Goal: Task Accomplishment & Management: Use online tool/utility

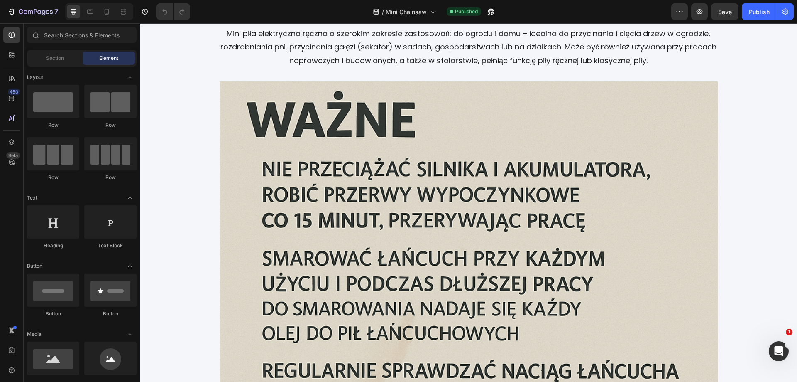
scroll to position [1442, 0]
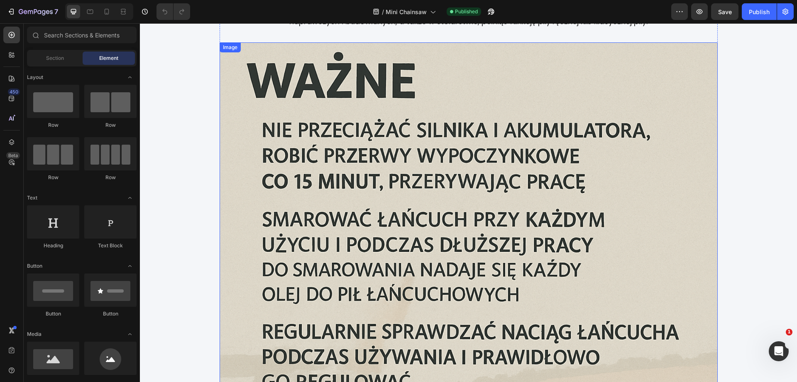
click at [531, 188] on img at bounding box center [469, 291] width 498 height 498
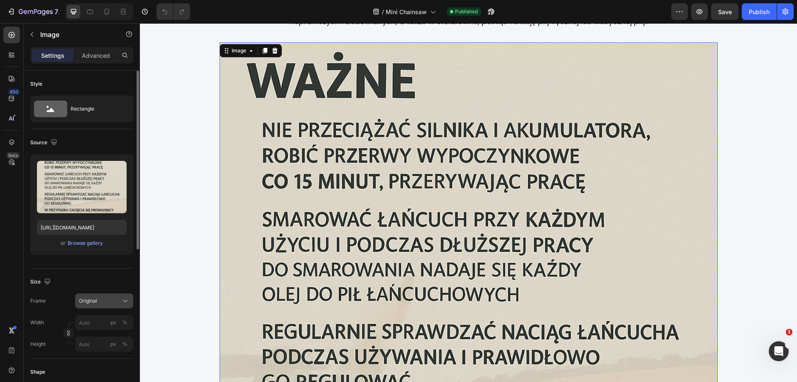
click at [123, 301] on icon at bounding box center [125, 300] width 8 height 8
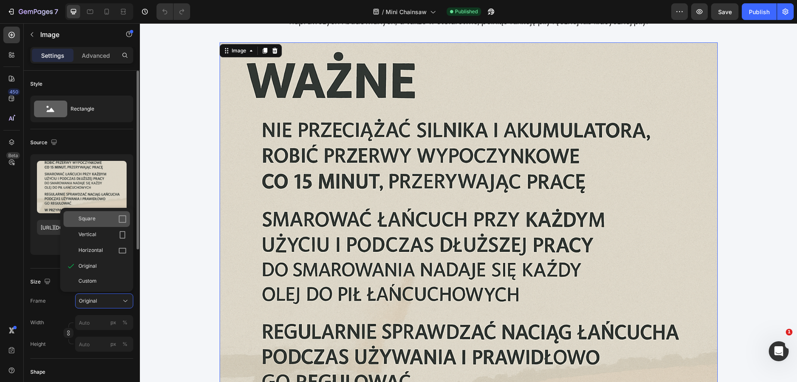
click at [103, 221] on div "Square" at bounding box center [102, 219] width 48 height 8
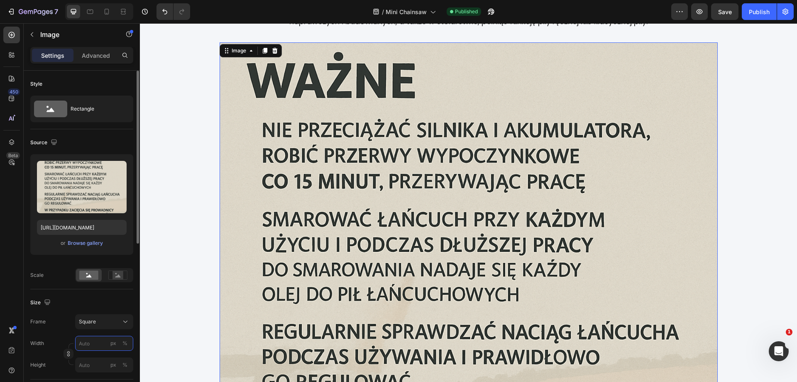
click at [97, 340] on input "px %" at bounding box center [104, 342] width 58 height 15
type input "4"
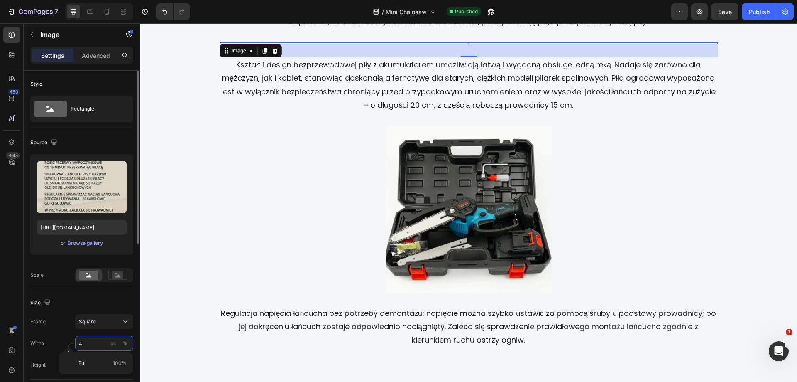
type input "45"
type input "450"
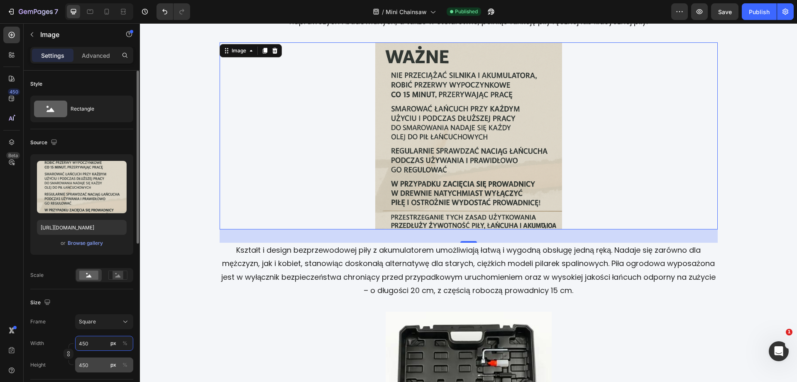
type input "450"
click at [103, 372] on input "450" at bounding box center [104, 364] width 58 height 15
click at [122, 321] on div "Frame Custom Width 450 px % Height px %" at bounding box center [81, 343] width 103 height 58
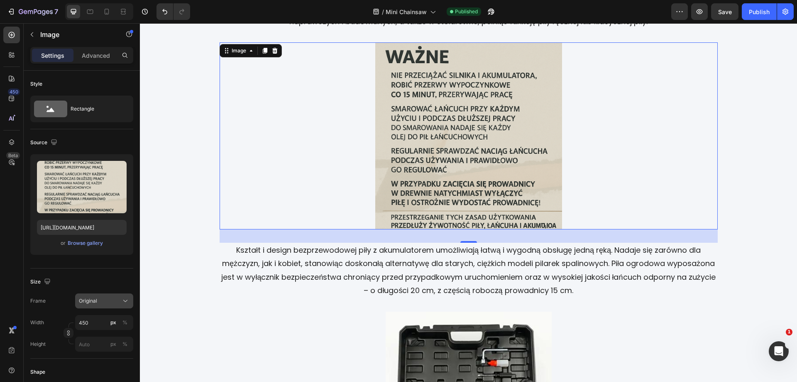
click at [118, 300] on div "Original" at bounding box center [99, 300] width 41 height 7
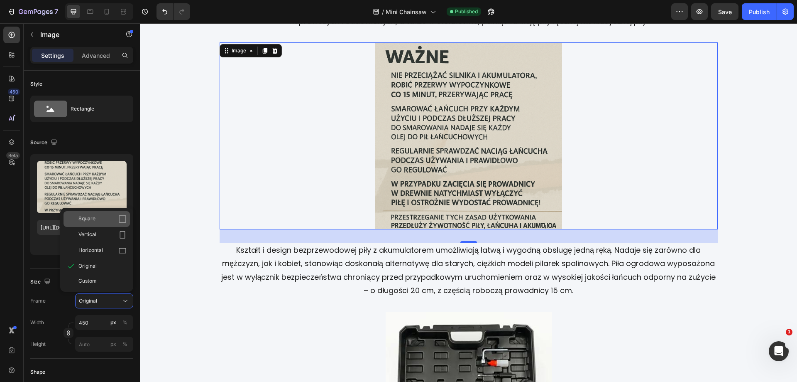
click at [106, 220] on div "Square" at bounding box center [102, 219] width 48 height 8
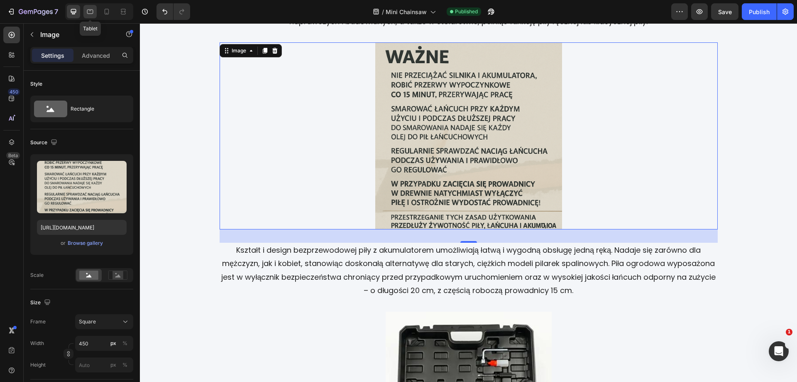
click at [92, 9] on icon at bounding box center [90, 11] width 8 height 8
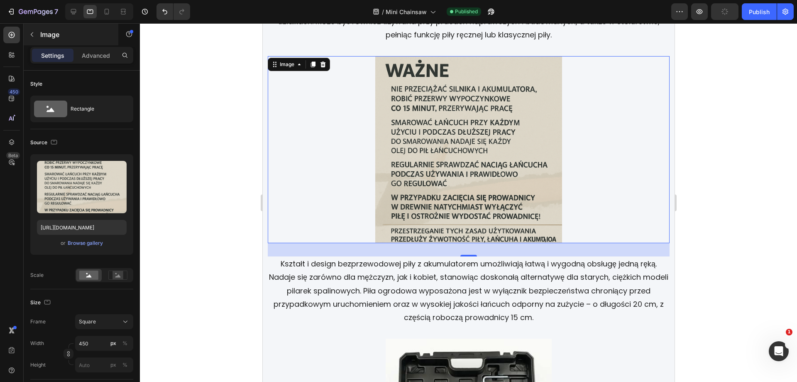
scroll to position [1459, 0]
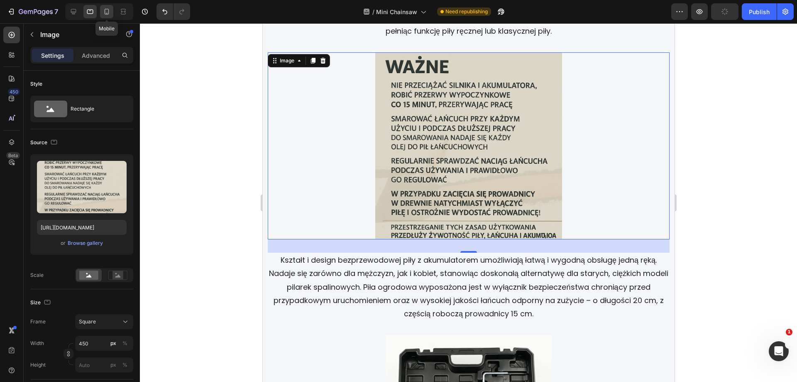
click at [104, 13] on icon at bounding box center [107, 11] width 8 height 8
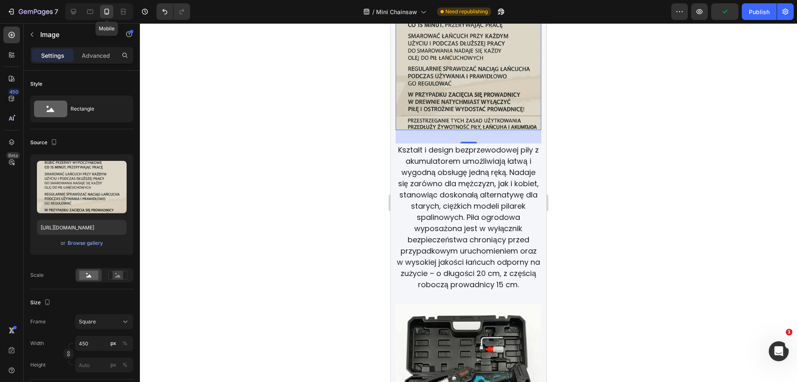
scroll to position [1415, 0]
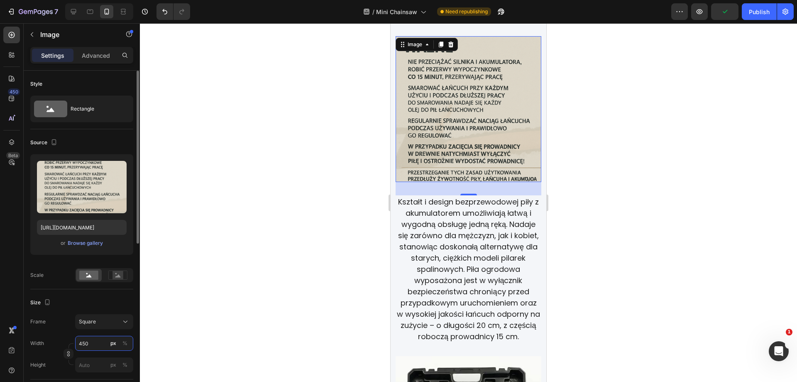
click at [86, 344] on input "450" at bounding box center [104, 342] width 58 height 15
click at [625, 156] on div at bounding box center [468, 202] width 657 height 358
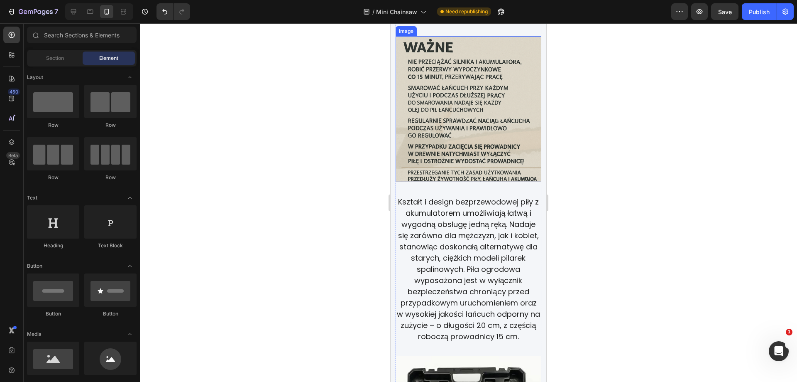
click at [459, 110] on img at bounding box center [469, 109] width 146 height 146
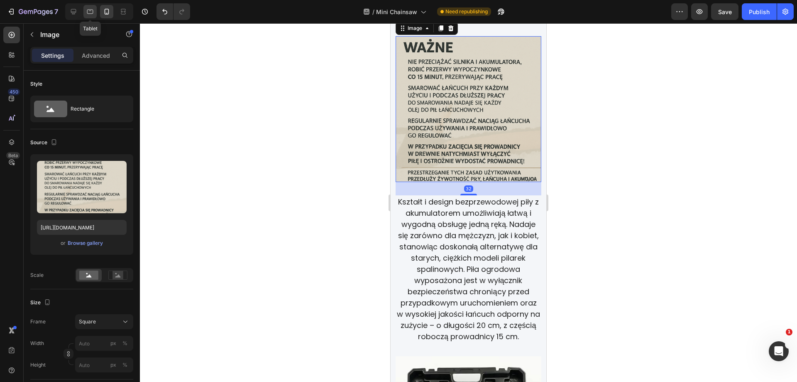
click at [93, 11] on icon at bounding box center [90, 11] width 8 height 8
type input "450"
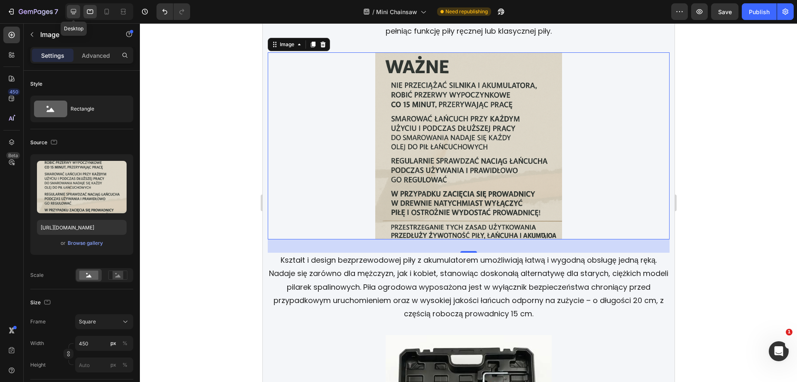
click at [76, 12] on icon at bounding box center [73, 11] width 5 height 5
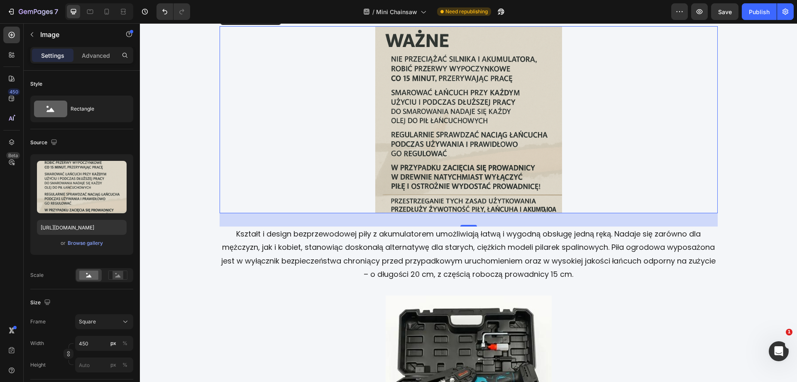
scroll to position [1432, 0]
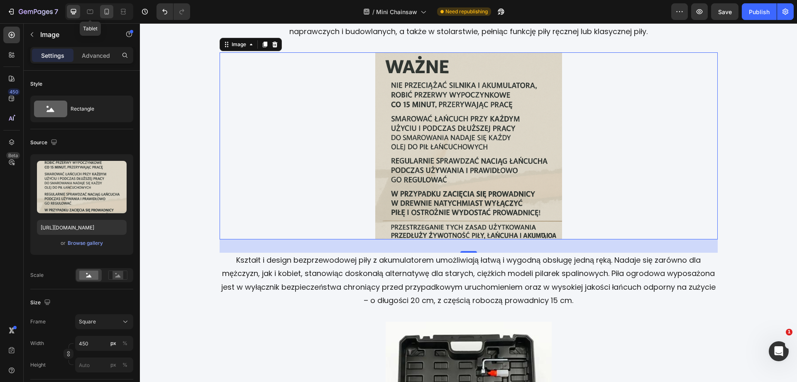
drag, startPoint x: 87, startPoint y: 12, endPoint x: 100, endPoint y: 12, distance: 13.7
click at [87, 12] on icon at bounding box center [90, 11] width 8 height 8
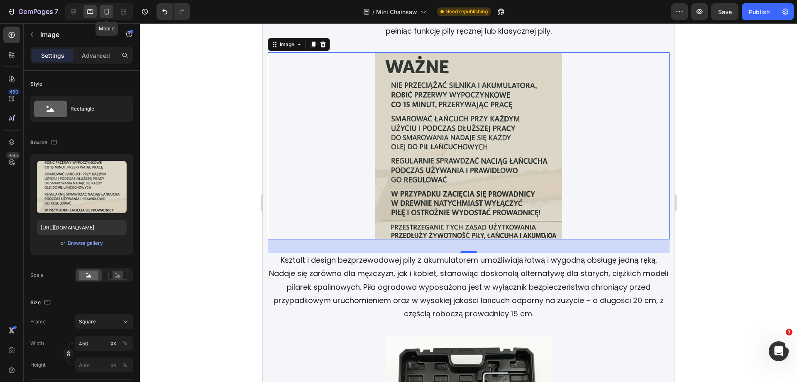
click at [106, 11] on icon at bounding box center [107, 11] width 8 height 8
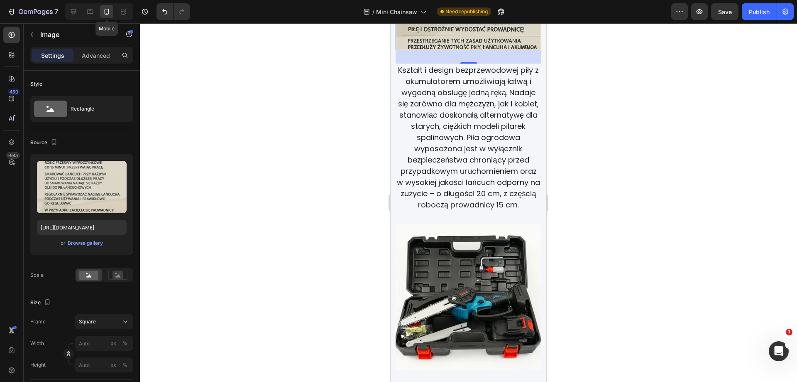
scroll to position [1415, 0]
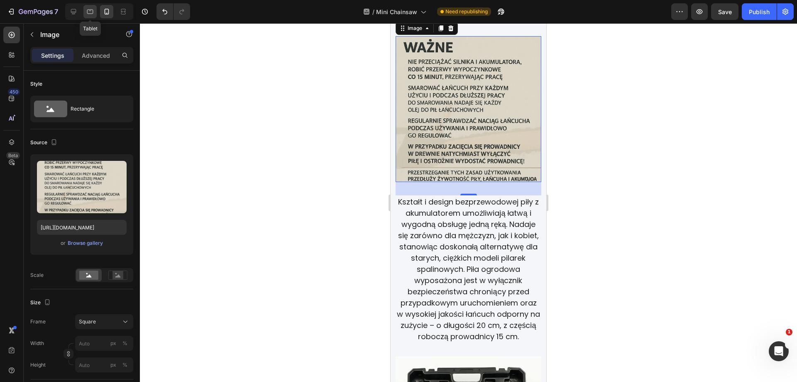
click at [90, 12] on icon at bounding box center [90, 11] width 8 height 8
type input "450"
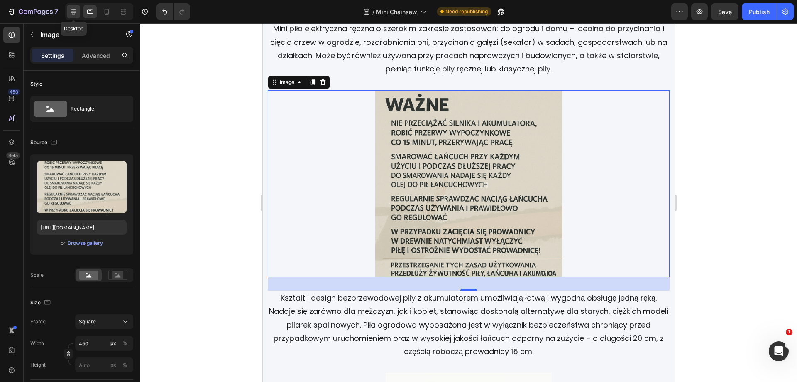
click at [74, 12] on icon at bounding box center [73, 11] width 5 height 5
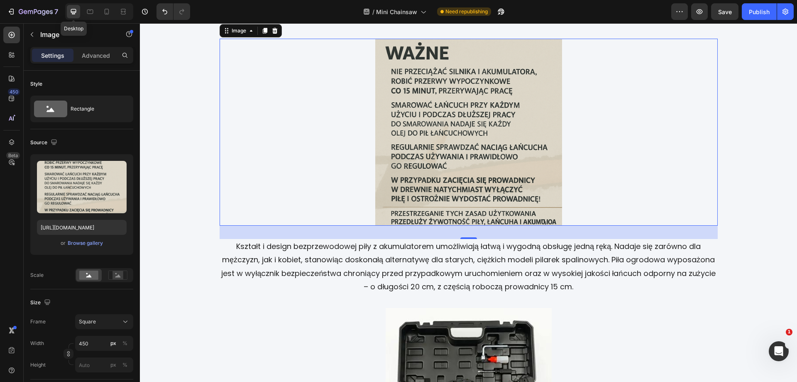
scroll to position [1432, 0]
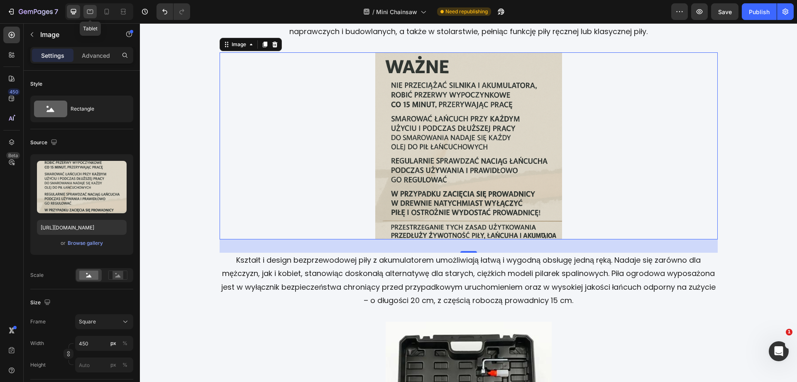
click at [95, 12] on div at bounding box center [89, 11] width 13 height 13
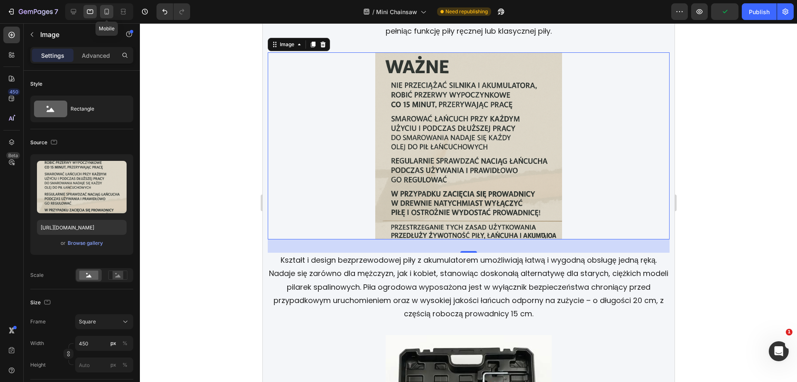
click at [107, 13] on icon at bounding box center [107, 12] width 5 height 6
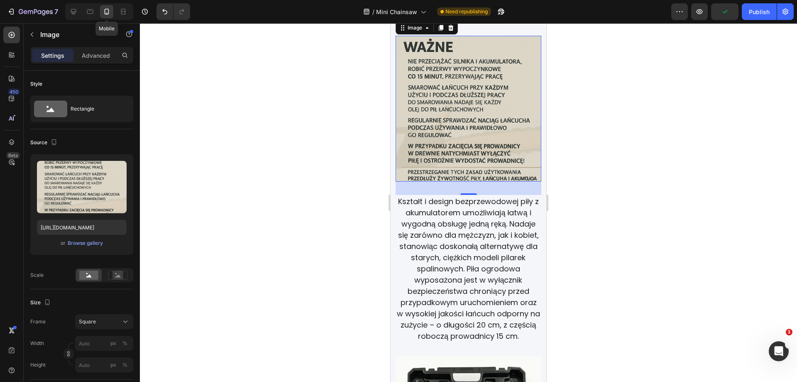
scroll to position [1415, 0]
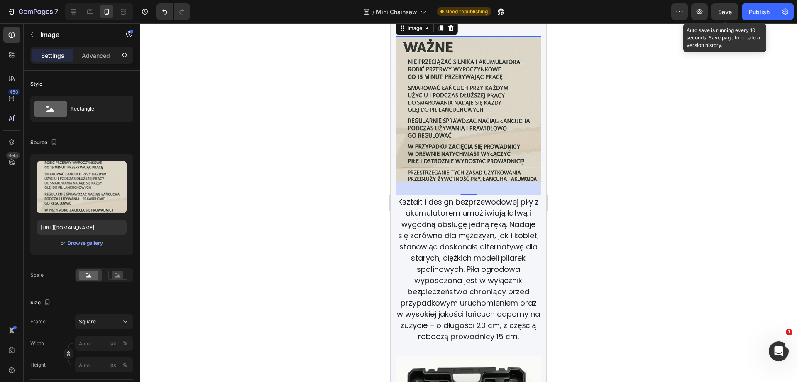
click at [732, 8] on span "Save" at bounding box center [725, 11] width 14 height 7
click at [760, 12] on div "Publish" at bounding box center [759, 11] width 21 height 9
